Goal: Find specific page/section

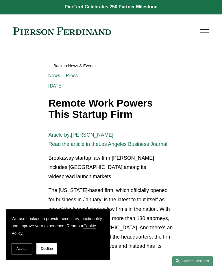
click at [203, 34] on div at bounding box center [204, 31] width 9 height 10
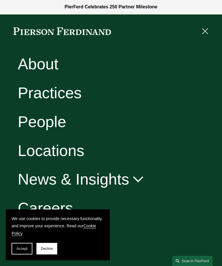
click at [24, 249] on span "Accept" at bounding box center [21, 249] width 11 height 4
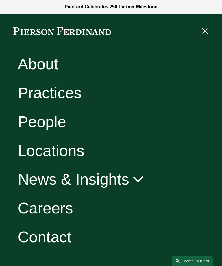
click at [61, 208] on link "Careers" at bounding box center [45, 209] width 55 height 16
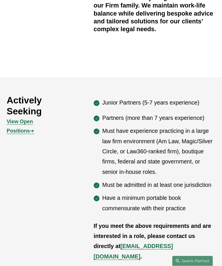
scroll to position [215, 0]
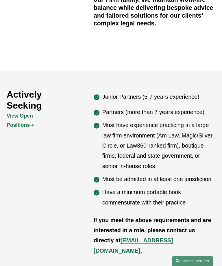
click at [33, 128] on strong "View Open Positions" at bounding box center [20, 120] width 26 height 15
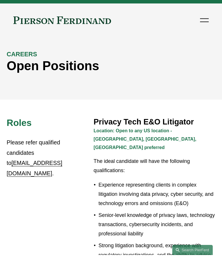
scroll to position [12, 0]
